Goal: Task Accomplishment & Management: Complete application form

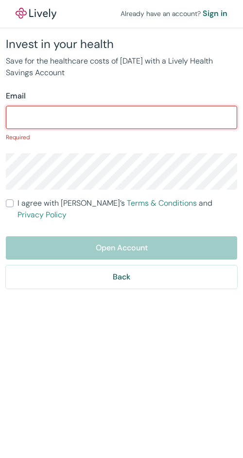
click at [72, 120] on input "Email" at bounding box center [121, 117] width 231 height 19
paste input "[EMAIL_ADDRESS][DOMAIN_NAME]"
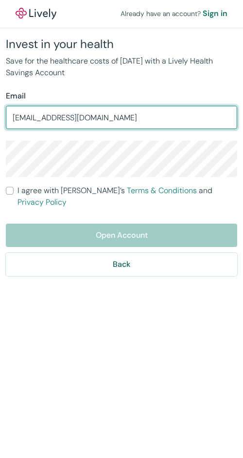
type input "[EMAIL_ADDRESS][DOMAIN_NAME]"
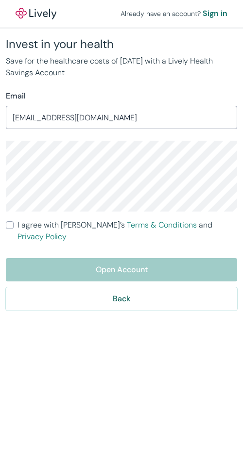
click at [14, 223] on label "I agree with Lively’s Terms & Conditions and Privacy Policy" at bounding box center [121, 230] width 231 height 23
click at [14, 223] on input "I agree with Lively’s Terms & Conditions and Privacy Policy" at bounding box center [10, 225] width 8 height 8
checkbox input "true"
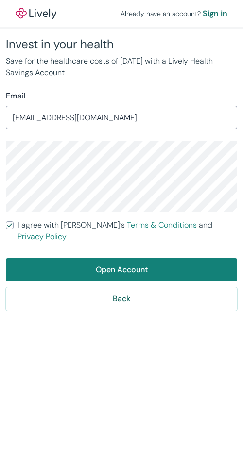
click at [40, 245] on form "Email [EMAIL_ADDRESS][DOMAIN_NAME] ​ I agree with Lively’s Terms & Conditions a…" at bounding box center [121, 200] width 231 height 220
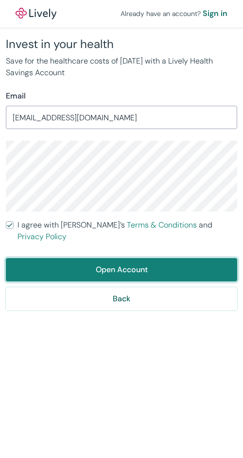
click at [48, 258] on button "Open Account" at bounding box center [121, 269] width 231 height 23
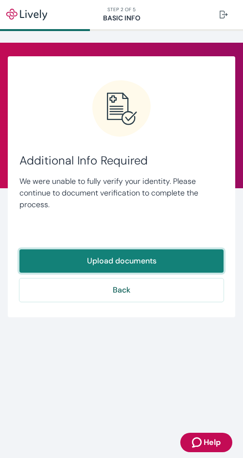
click at [133, 263] on button "Upload documents" at bounding box center [121, 260] width 204 height 23
